Goal: Check status: Check status

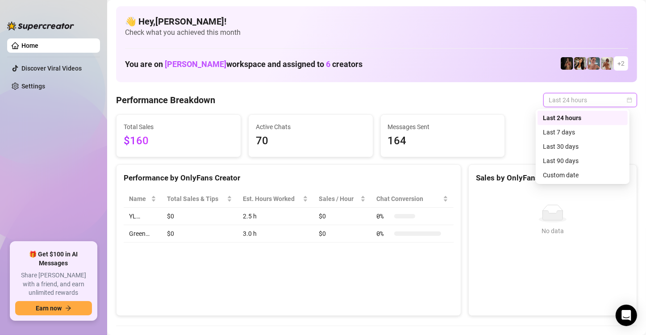
click at [595, 116] on div "Last 24 hours" at bounding box center [582, 118] width 79 height 10
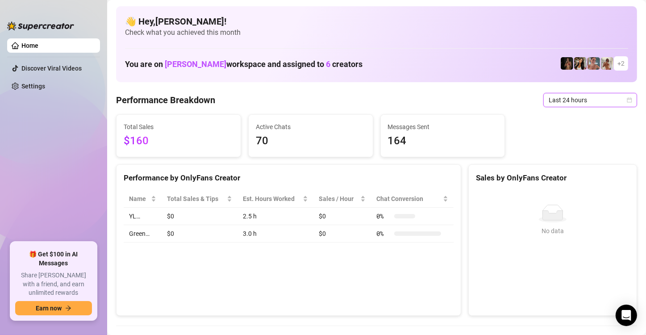
click at [614, 99] on span "Last 24 hours" at bounding box center [590, 99] width 83 height 13
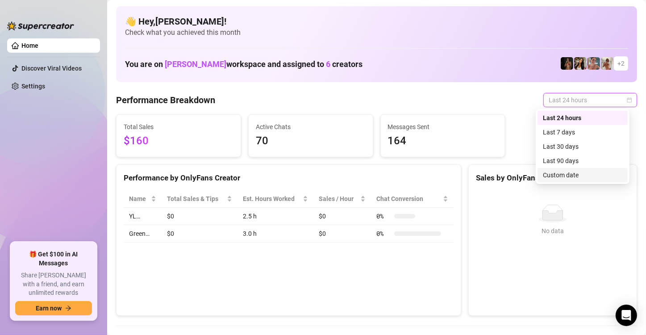
click at [588, 174] on div "Custom date" at bounding box center [582, 175] width 79 height 10
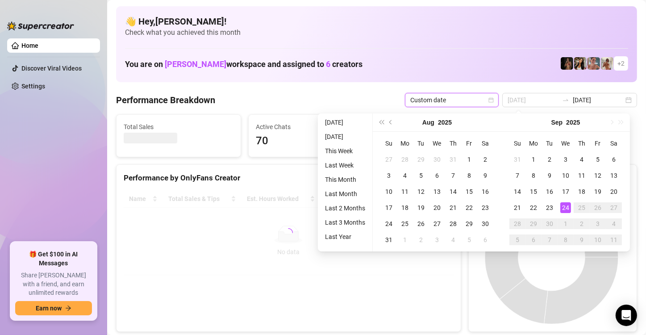
click at [566, 207] on div "24" at bounding box center [565, 207] width 11 height 11
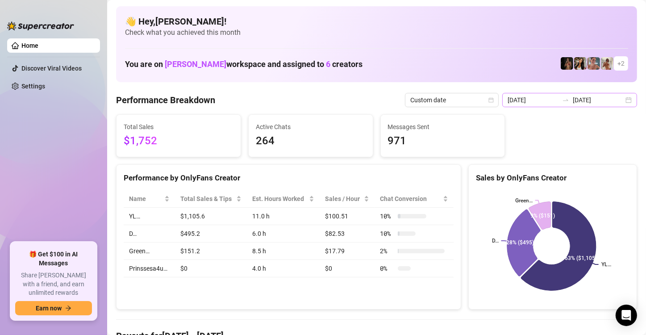
click at [623, 100] on div "[DATE] [DATE]" at bounding box center [569, 100] width 135 height 14
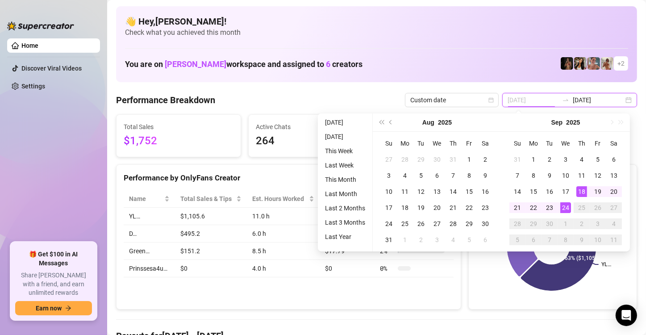
type input "[DATE]"
click at [566, 207] on div "24" at bounding box center [565, 207] width 11 height 11
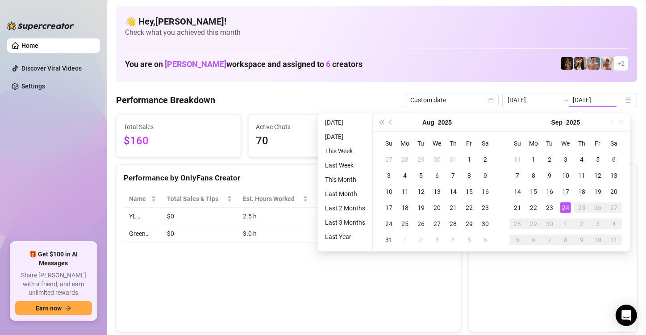
type input "[DATE]"
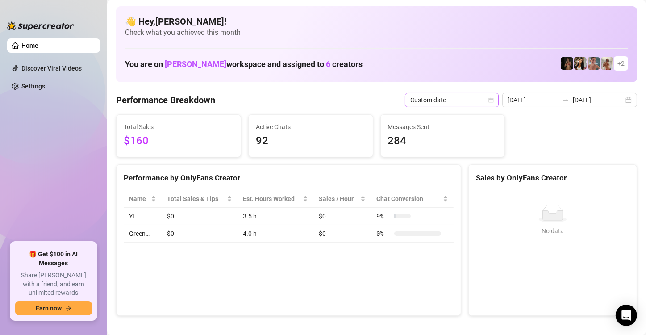
click at [494, 98] on icon "calendar" at bounding box center [490, 99] width 5 height 5
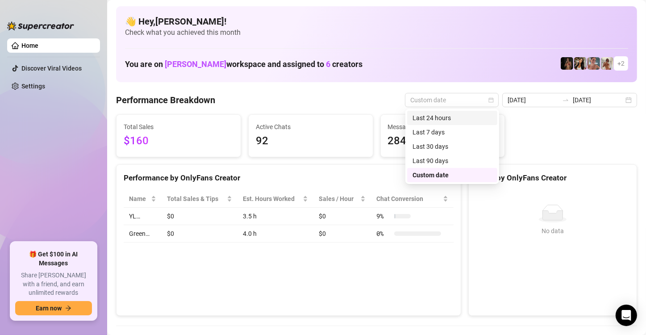
click at [475, 118] on div "Last 24 hours" at bounding box center [452, 118] width 79 height 10
